Goal: Task Accomplishment & Management: Manage account settings

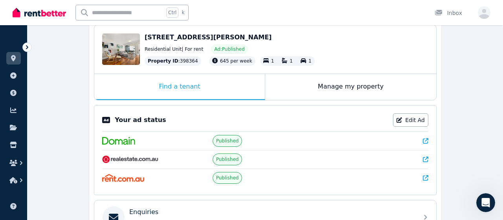
scroll to position [82, 0]
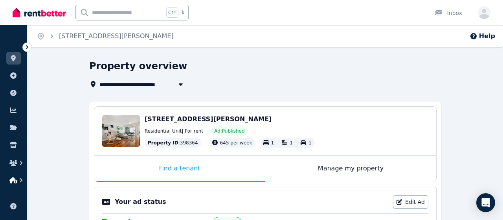
click at [13, 181] on icon "button" at bounding box center [13, 180] width 8 height 6
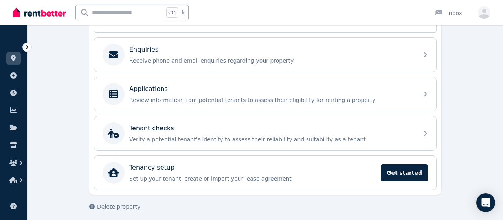
scroll to position [245, 0]
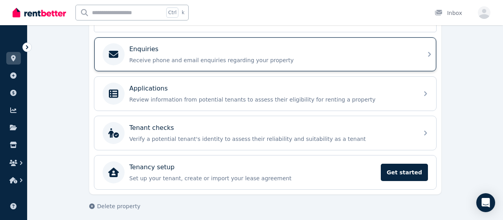
click at [416, 57] on div "Enquiries Receive phone and email enquiries regarding your property" at bounding box center [265, 54] width 342 height 34
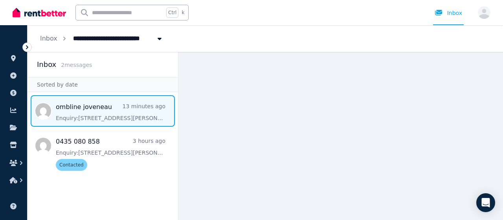
click at [125, 111] on span "Message list" at bounding box center [103, 110] width 151 height 31
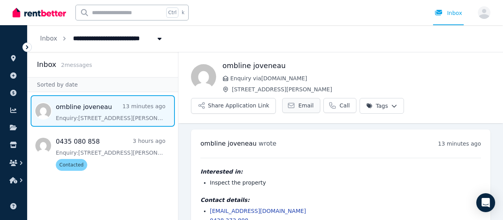
click at [298, 103] on span "Email" at bounding box center [305, 105] width 15 height 8
click at [282, 107] on link "Email" at bounding box center [301, 105] width 38 height 15
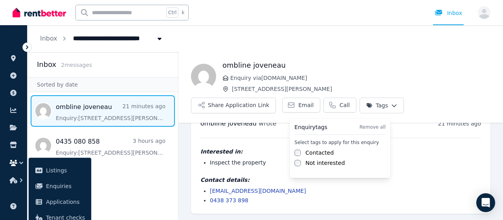
scroll to position [20, 0]
click at [386, 105] on html "**********" at bounding box center [251, 110] width 503 height 220
click at [317, 154] on label "Contacted" at bounding box center [319, 153] width 28 height 8
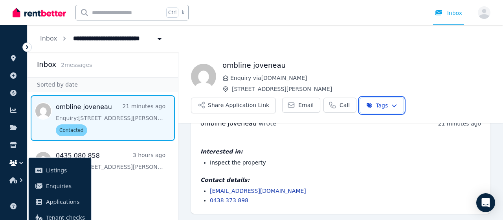
click at [450, 72] on html "**********" at bounding box center [251, 110] width 503 height 220
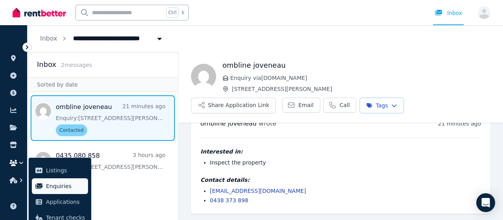
click at [59, 182] on span "Enquiries" at bounding box center [65, 185] width 39 height 9
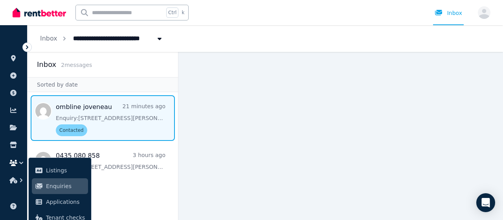
click at [95, 119] on span "Message list" at bounding box center [103, 118] width 151 height 46
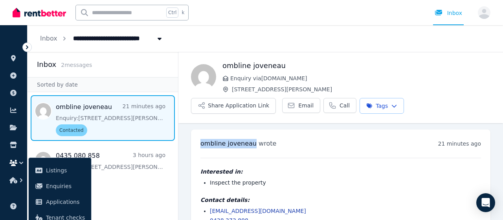
drag, startPoint x: 201, startPoint y: 146, endPoint x: 250, endPoint y: 144, distance: 49.6
click at [250, 144] on h3 "ombline joveneau wrote" at bounding box center [238, 143] width 76 height 9
copy span "ombline joveneau"
click at [142, 76] on div "Inbox 2 message s" at bounding box center [103, 64] width 151 height 25
